Goal: Entertainment & Leisure: Consume media (video, audio)

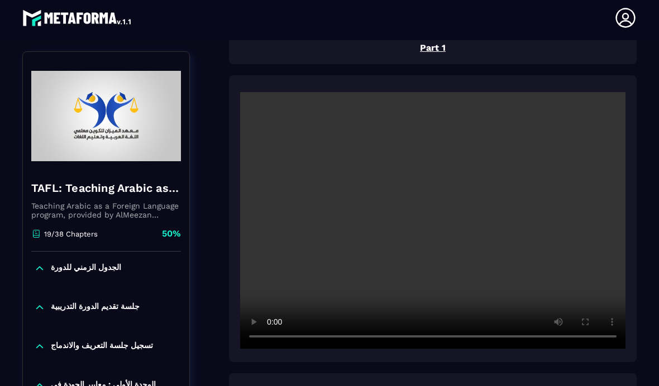
scroll to position [142, 0]
click at [425, 171] on video at bounding box center [432, 220] width 385 height 257
click at [425, 199] on video at bounding box center [432, 220] width 385 height 257
click at [431, 176] on video at bounding box center [432, 220] width 385 height 257
click at [615, 217] on video at bounding box center [432, 220] width 385 height 257
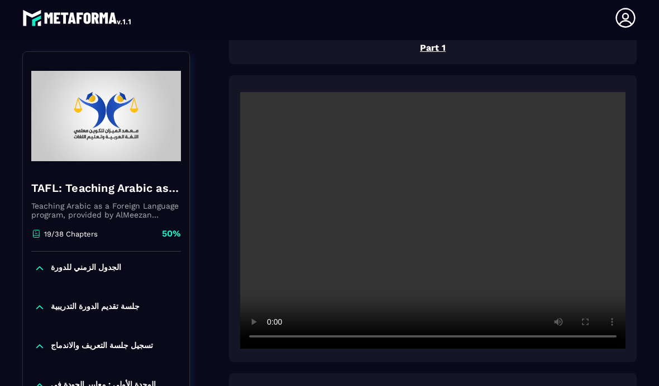
click at [619, 286] on video at bounding box center [432, 220] width 385 height 257
click at [613, 169] on video at bounding box center [432, 220] width 385 height 257
click at [600, 201] on video at bounding box center [432, 220] width 385 height 257
click at [554, 212] on video at bounding box center [432, 220] width 385 height 257
click at [536, 202] on video at bounding box center [432, 220] width 385 height 257
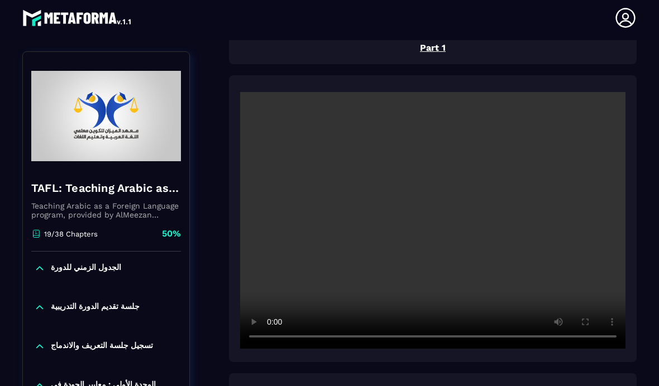
click at [548, 200] on video at bounding box center [432, 220] width 385 height 257
click at [556, 201] on video at bounding box center [432, 220] width 385 height 257
click at [427, 173] on video at bounding box center [432, 220] width 385 height 257
click at [428, 178] on video at bounding box center [432, 220] width 385 height 257
click at [594, 219] on video at bounding box center [432, 220] width 385 height 257
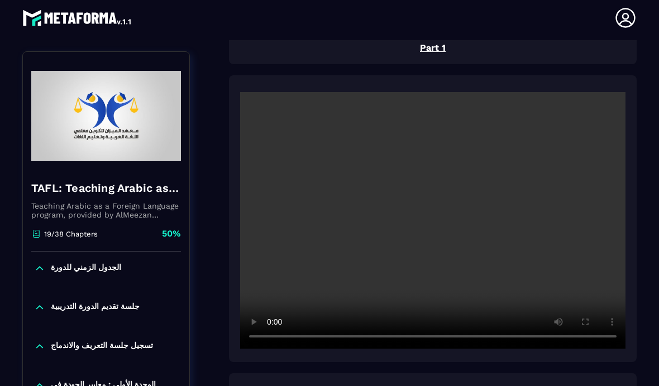
click at [624, 215] on video at bounding box center [432, 220] width 385 height 257
click at [250, 92] on video at bounding box center [432, 220] width 385 height 257
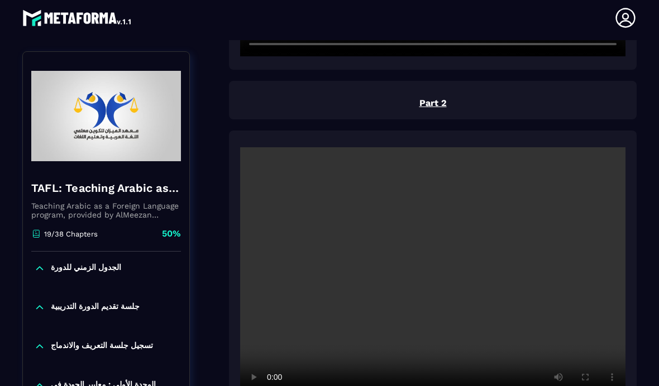
scroll to position [434, 0]
click at [443, 230] on video at bounding box center [432, 275] width 385 height 257
click at [616, 344] on video at bounding box center [432, 275] width 385 height 257
click at [615, 219] on video at bounding box center [432, 275] width 385 height 257
click at [247, 147] on video at bounding box center [432, 275] width 385 height 257
